Goal: Transaction & Acquisition: Purchase product/service

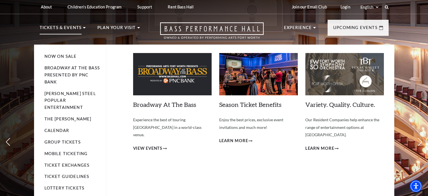
click at [72, 26] on p "Tickets & Events" at bounding box center [61, 29] width 42 height 10
click at [163, 102] on link "Broadway At The Bass" at bounding box center [164, 104] width 63 height 8
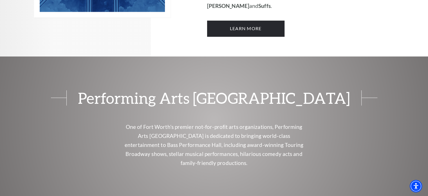
scroll to position [535, 0]
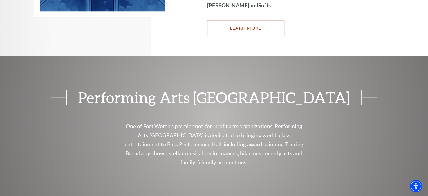
click at [238, 20] on link "Learn More" at bounding box center [245, 28] width 77 height 16
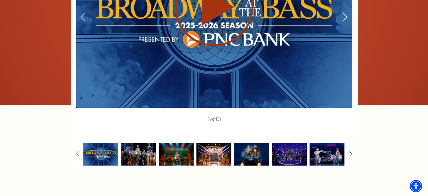
scroll to position [479, 0]
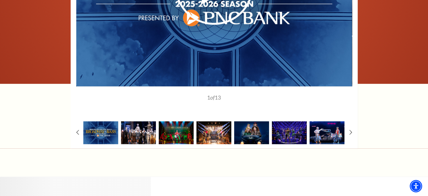
click at [134, 131] on img at bounding box center [138, 132] width 35 height 23
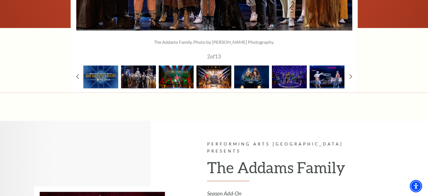
scroll to position [535, 0]
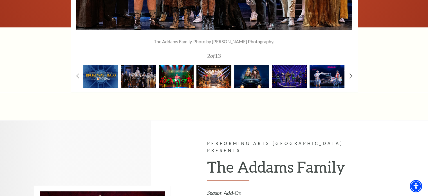
click at [174, 77] on img at bounding box center [176, 76] width 35 height 23
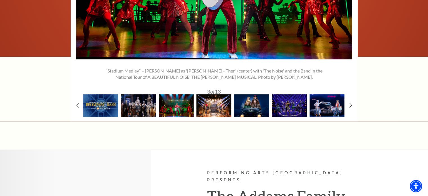
scroll to position [507, 0]
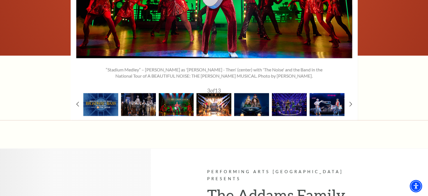
click at [218, 103] on img at bounding box center [213, 104] width 35 height 23
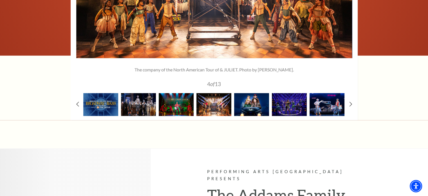
click at [253, 107] on img at bounding box center [251, 104] width 35 height 23
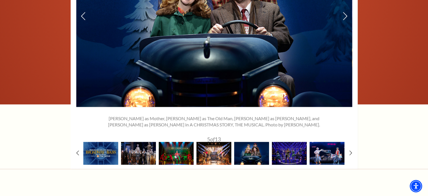
scroll to position [479, 0]
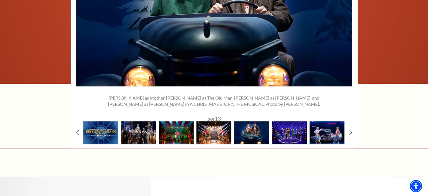
click at [292, 129] on img at bounding box center [289, 132] width 35 height 23
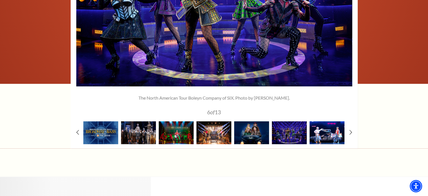
click at [324, 134] on img at bounding box center [327, 132] width 35 height 23
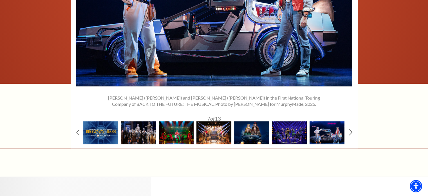
click at [350, 131] on icon at bounding box center [351, 132] width 4 height 6
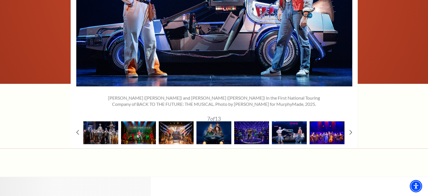
click at [333, 131] on img at bounding box center [327, 132] width 35 height 23
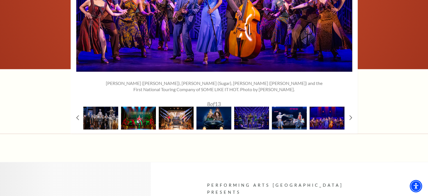
scroll to position [507, 0]
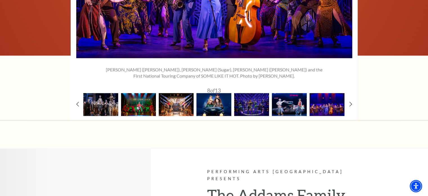
click at [216, 108] on img at bounding box center [213, 104] width 35 height 23
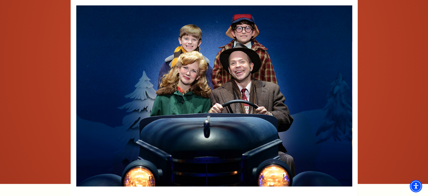
scroll to position [366, 0]
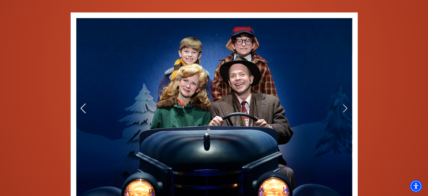
click at [84, 105] on icon at bounding box center [83, 108] width 6 height 10
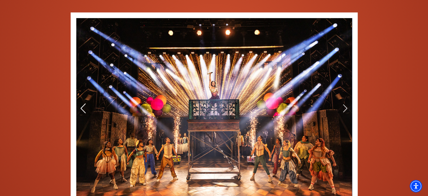
click at [84, 107] on icon at bounding box center [83, 108] width 6 height 10
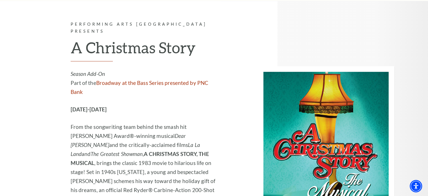
scroll to position [1492, 0]
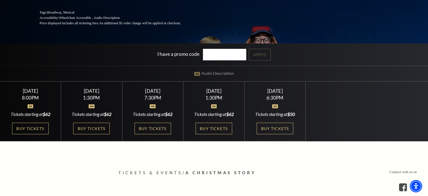
scroll to position [113, 0]
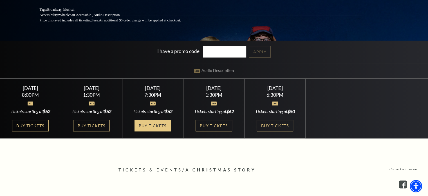
click at [159, 123] on link "Buy Tickets" at bounding box center [153, 126] width 37 height 12
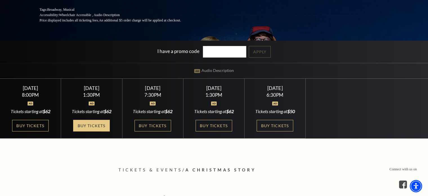
click at [96, 124] on link "Buy Tickets" at bounding box center [91, 126] width 37 height 12
click at [106, 101] on div at bounding box center [92, 100] width 48 height 6
click at [97, 125] on link "Buy Tickets" at bounding box center [91, 126] width 37 height 12
click at [47, 94] on div "8:00PM" at bounding box center [31, 94] width 48 height 5
click at [37, 90] on div "Friday December 5" at bounding box center [31, 88] width 48 height 6
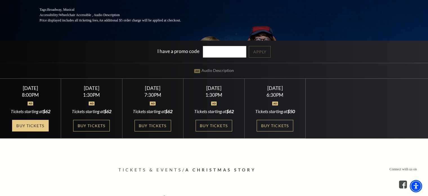
click at [31, 124] on link "Buy Tickets" at bounding box center [30, 126] width 37 height 12
click at [198, 103] on div "Sunday December 7 1:30PM Tickets starting at $62 Buy Tickets" at bounding box center [214, 109] width 61 height 60
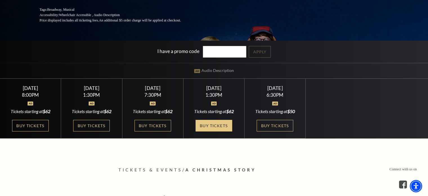
click at [202, 123] on link "Buy Tickets" at bounding box center [214, 126] width 37 height 12
click at [262, 100] on div at bounding box center [275, 100] width 48 height 6
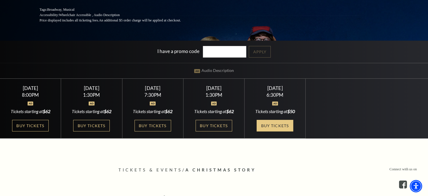
click at [268, 125] on link "Buy Tickets" at bounding box center [275, 126] width 37 height 12
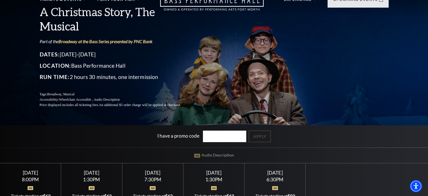
scroll to position [0, 0]
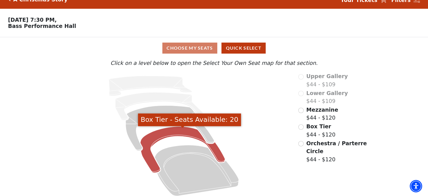
scroll to position [15, 0]
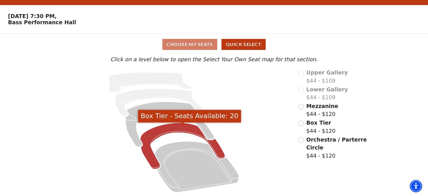
click at [174, 127] on icon "Box Tier - Seats Available: 20" at bounding box center [182, 146] width 85 height 46
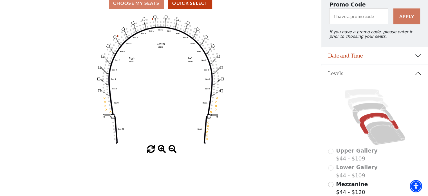
scroll to position [41, 0]
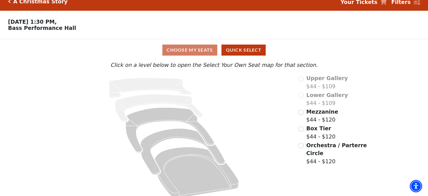
scroll to position [15, 0]
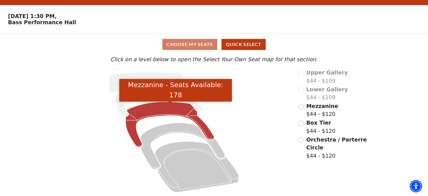
click at [159, 107] on icon "Mezzanine - Seats Available: 178" at bounding box center [170, 124] width 89 height 45
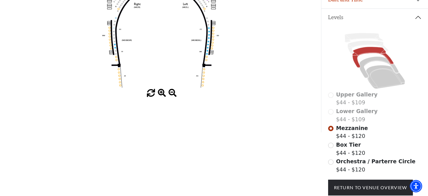
scroll to position [82, 0]
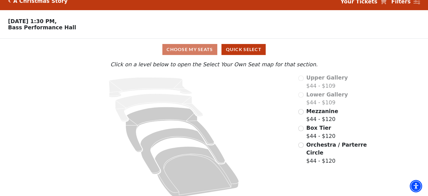
scroll to position [15, 0]
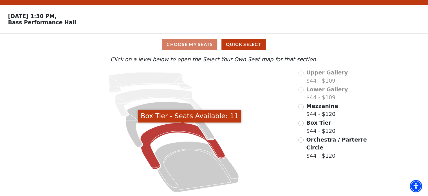
click at [173, 126] on icon "Box Tier - Seats Available: 11" at bounding box center [182, 146] width 85 height 46
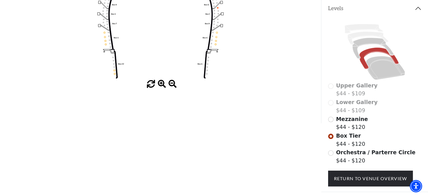
scroll to position [138, 0]
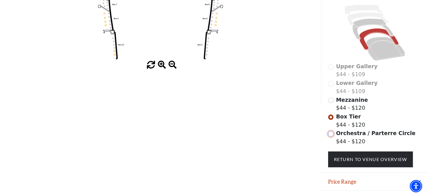
click at [330, 135] on input "Orchestra / Parterre Circle$44 - $120\a" at bounding box center [330, 133] width 5 height 5
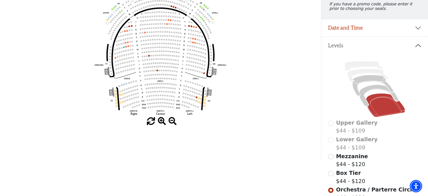
scroll to position [54, 0]
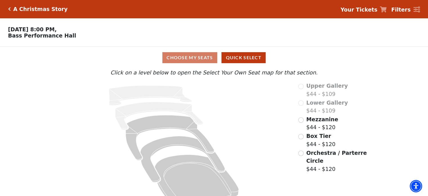
scroll to position [15, 0]
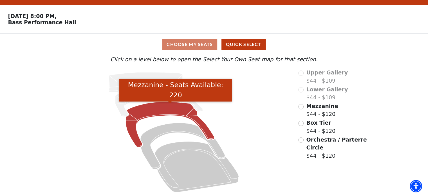
click at [157, 110] on icon "Mezzanine - Seats Available: 220" at bounding box center [170, 124] width 89 height 45
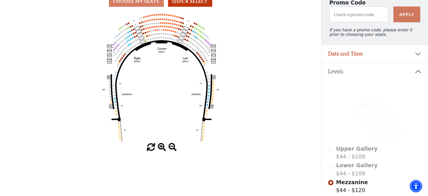
scroll to position [84, 0]
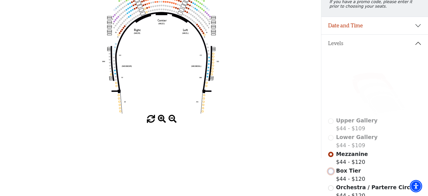
click at [332, 174] on input "Box Tier$44 - $120\a" at bounding box center [330, 170] width 5 height 5
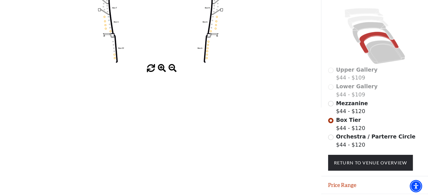
scroll to position [138, 0]
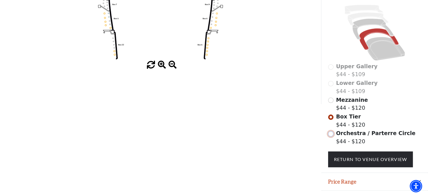
click at [332, 135] on input "Orchestra / Parterre Circle$44 - $120\a" at bounding box center [330, 133] width 5 height 5
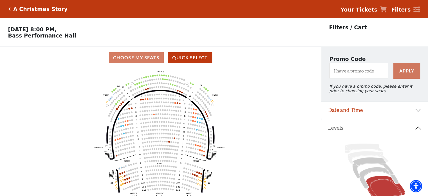
scroll to position [0, 0]
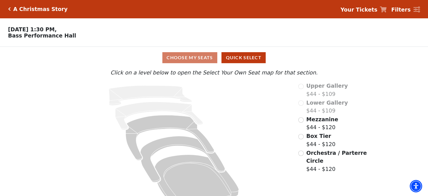
scroll to position [15, 0]
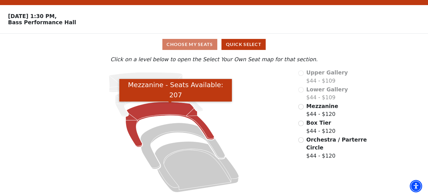
click at [167, 110] on icon "Mezzanine - Seats Available: 207" at bounding box center [170, 124] width 89 height 45
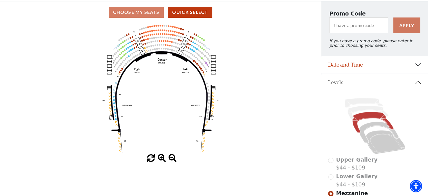
scroll to position [54, 0]
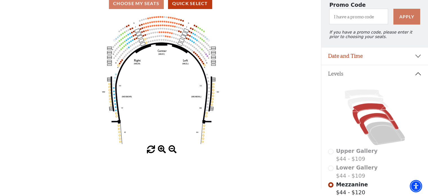
click at [373, 119] on icon at bounding box center [378, 123] width 39 height 21
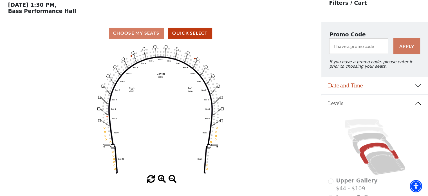
scroll to position [26, 0]
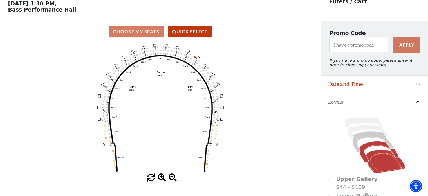
click at [379, 158] on icon at bounding box center [385, 161] width 39 height 24
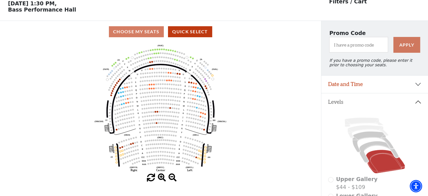
scroll to position [0, 0]
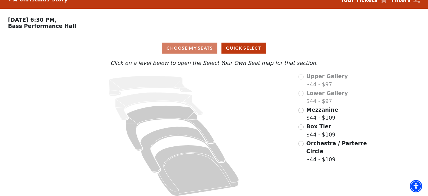
scroll to position [15, 0]
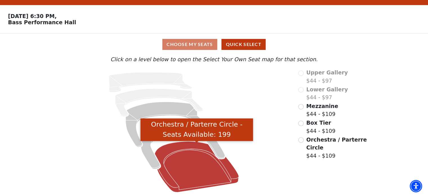
click at [195, 157] on icon "Orchestra / Parterre Circle - Seats Available: 199" at bounding box center [197, 166] width 84 height 51
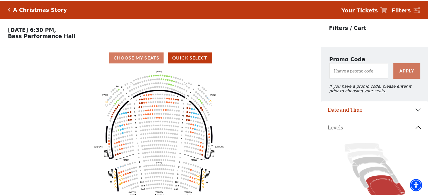
scroll to position [26, 0]
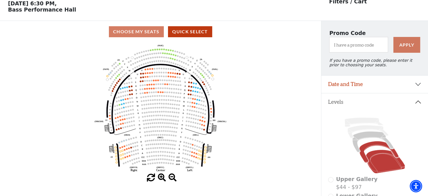
click at [372, 146] on icon at bounding box center [378, 151] width 39 height 21
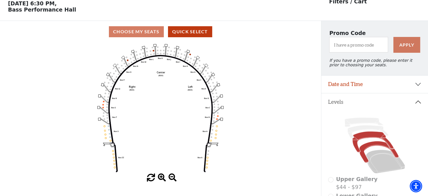
click at [372, 137] on icon at bounding box center [372, 141] width 41 height 21
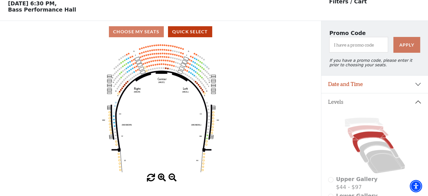
click at [368, 130] on icon at bounding box center [368, 131] width 41 height 13
click at [261, 110] on icon "Center (MEZC) Right (MEZR) Left (MEZL) (MEXBOXR) (MEXBOXL) XX WW CC DD YY BB ZZ…" at bounding box center [160, 108] width 289 height 131
